Goal: Find specific page/section: Find specific page/section

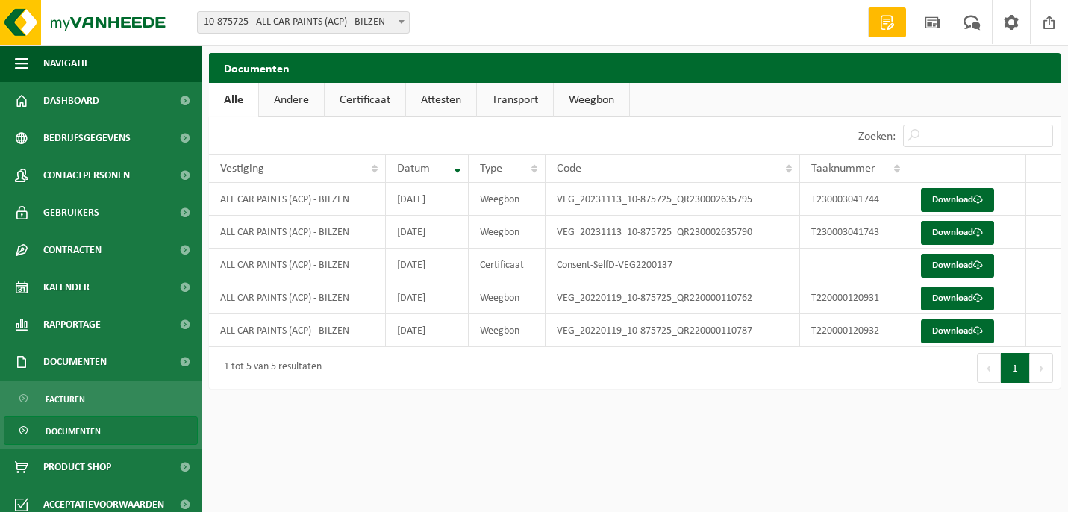
scroll to position [11, 0]
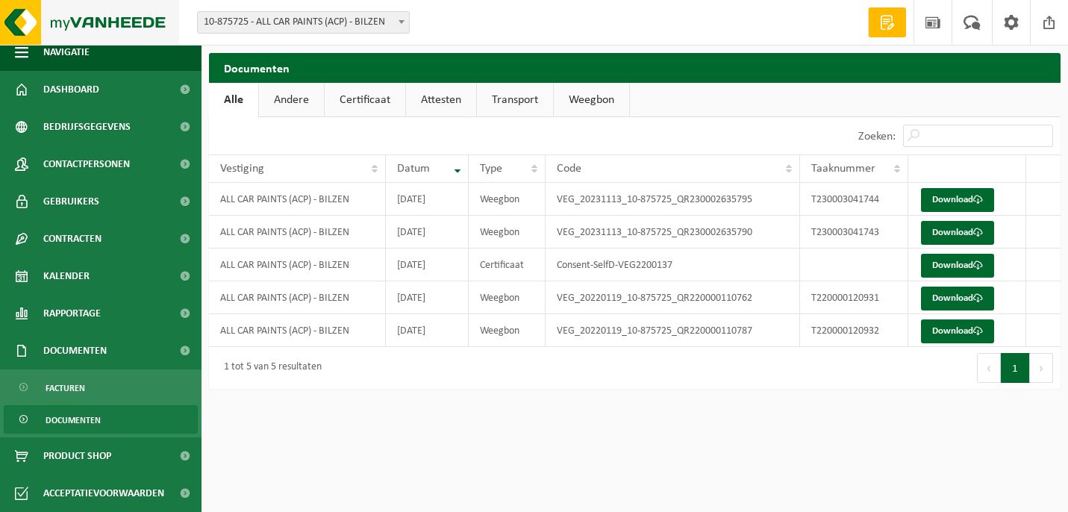
click at [89, 34] on img at bounding box center [89, 22] width 179 height 45
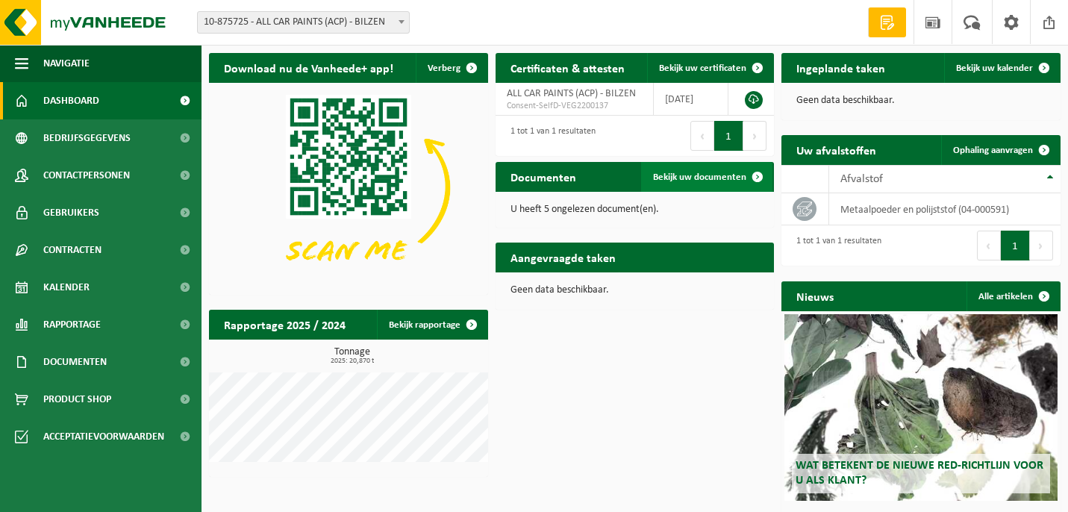
click at [701, 182] on link "Bekijk uw documenten" at bounding box center [706, 177] width 131 height 30
